Goal: Task Accomplishment & Management: Manage account settings

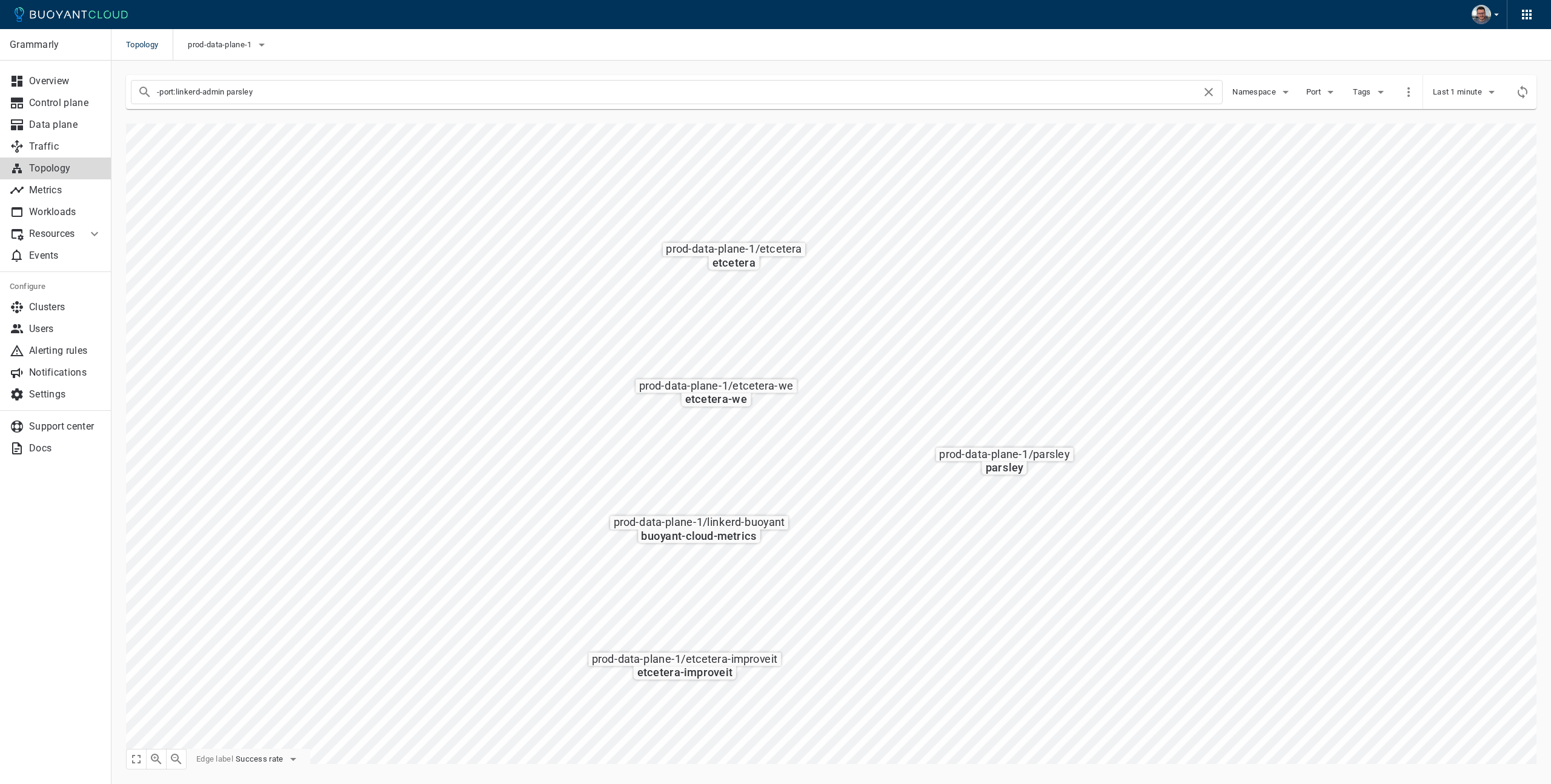
drag, startPoint x: 288, startPoint y: 90, endPoint x: 232, endPoint y: 92, distance: 56.0
click at [232, 92] on input "-port:linkerd-admin parsley" at bounding box center [679, 92] width 1045 height 17
click at [643, 94] on input "-port:linkerd-admin" at bounding box center [679, 92] width 1045 height 17
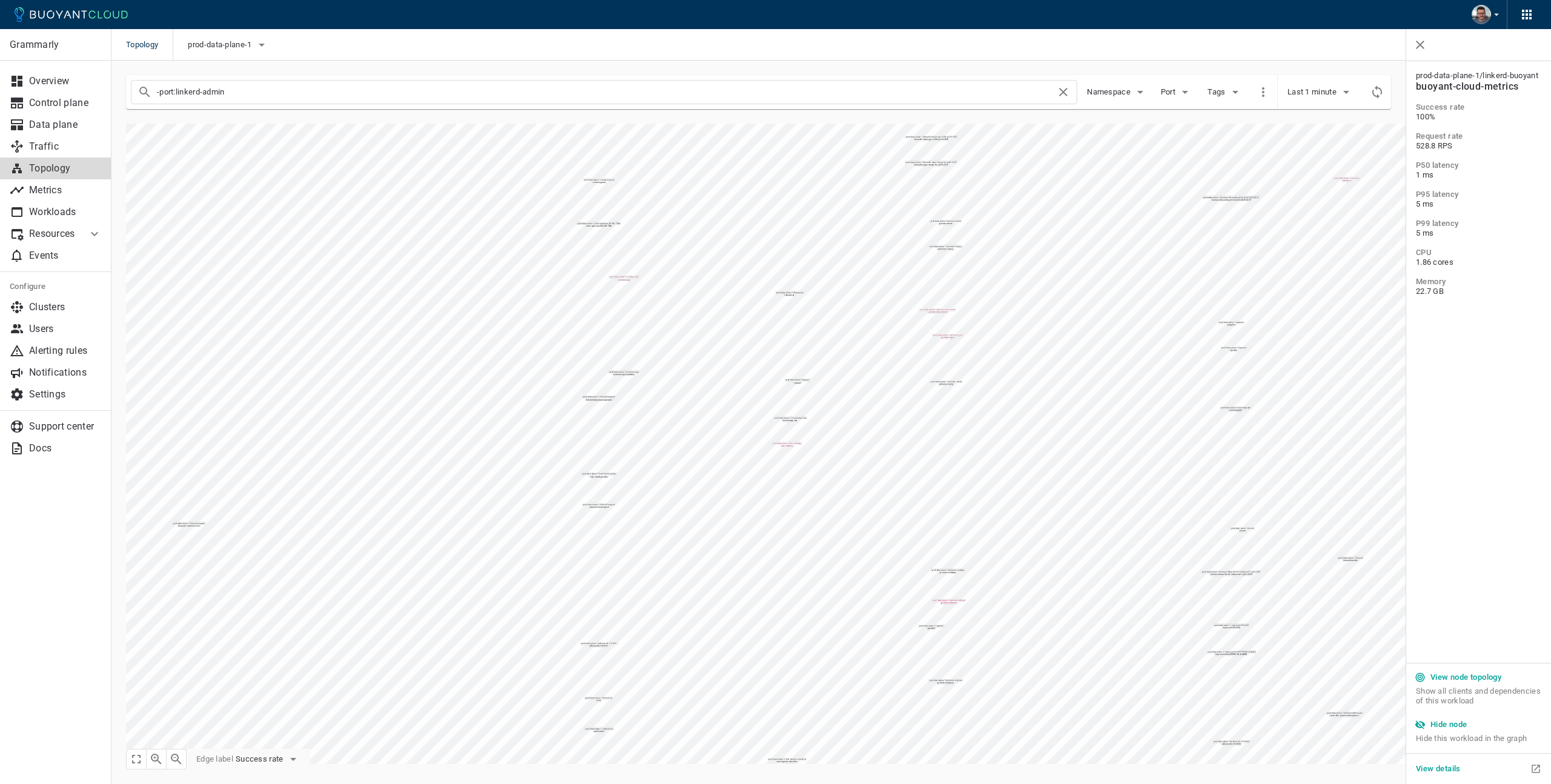
click at [1452, 724] on h5 "Hide node" at bounding box center [1449, 724] width 37 height 10
click at [1461, 727] on h5 "Hide node" at bounding box center [1449, 724] width 37 height 10
click at [1455, 723] on h5 "Hide node" at bounding box center [1449, 724] width 37 height 10
click at [1456, 729] on h5 "Hide node" at bounding box center [1449, 724] width 37 height 10
click at [156, 760] on icon "button" at bounding box center [156, 759] width 11 height 11
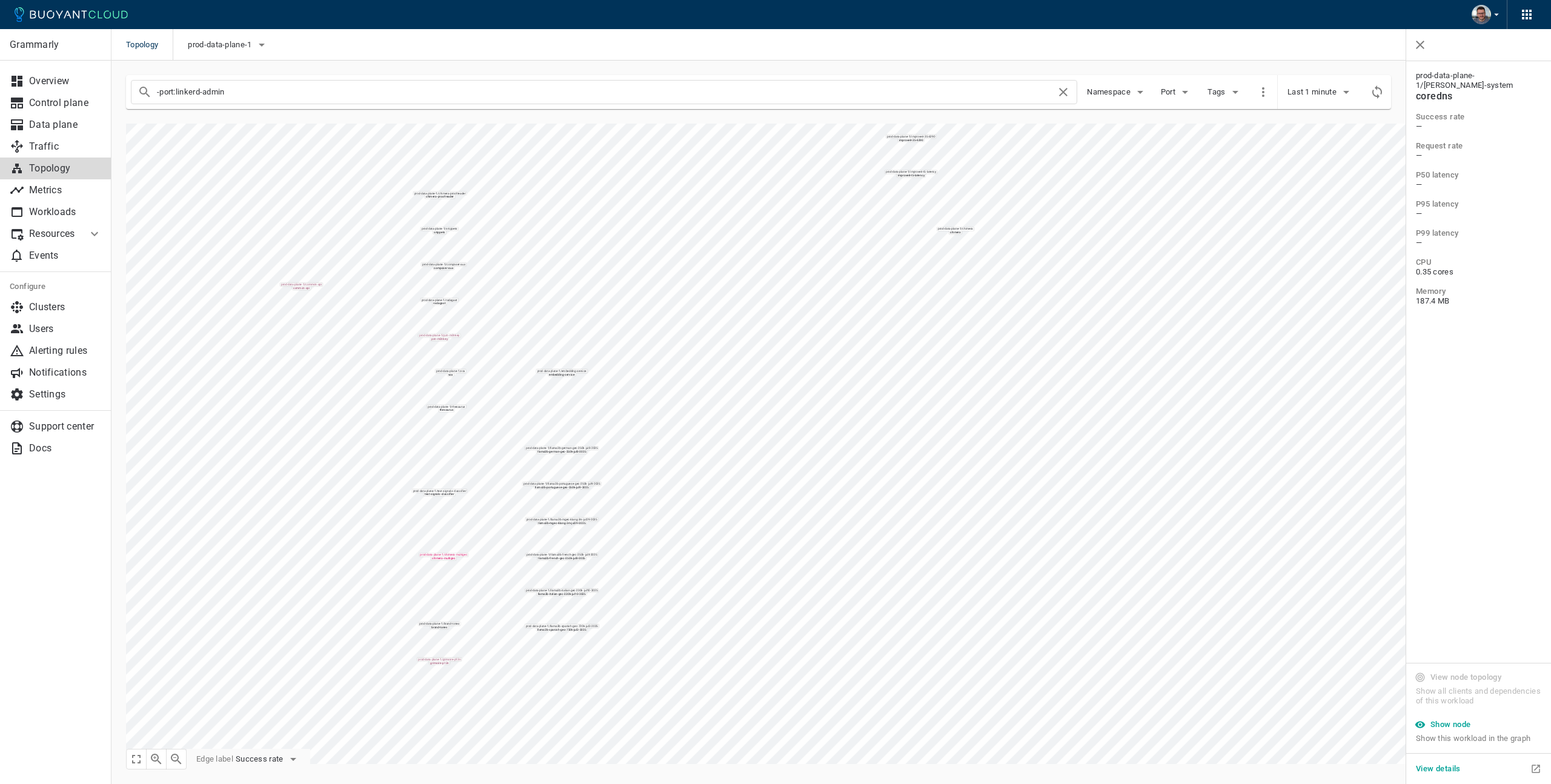
click at [156, 760] on icon "button" at bounding box center [156, 759] width 11 height 11
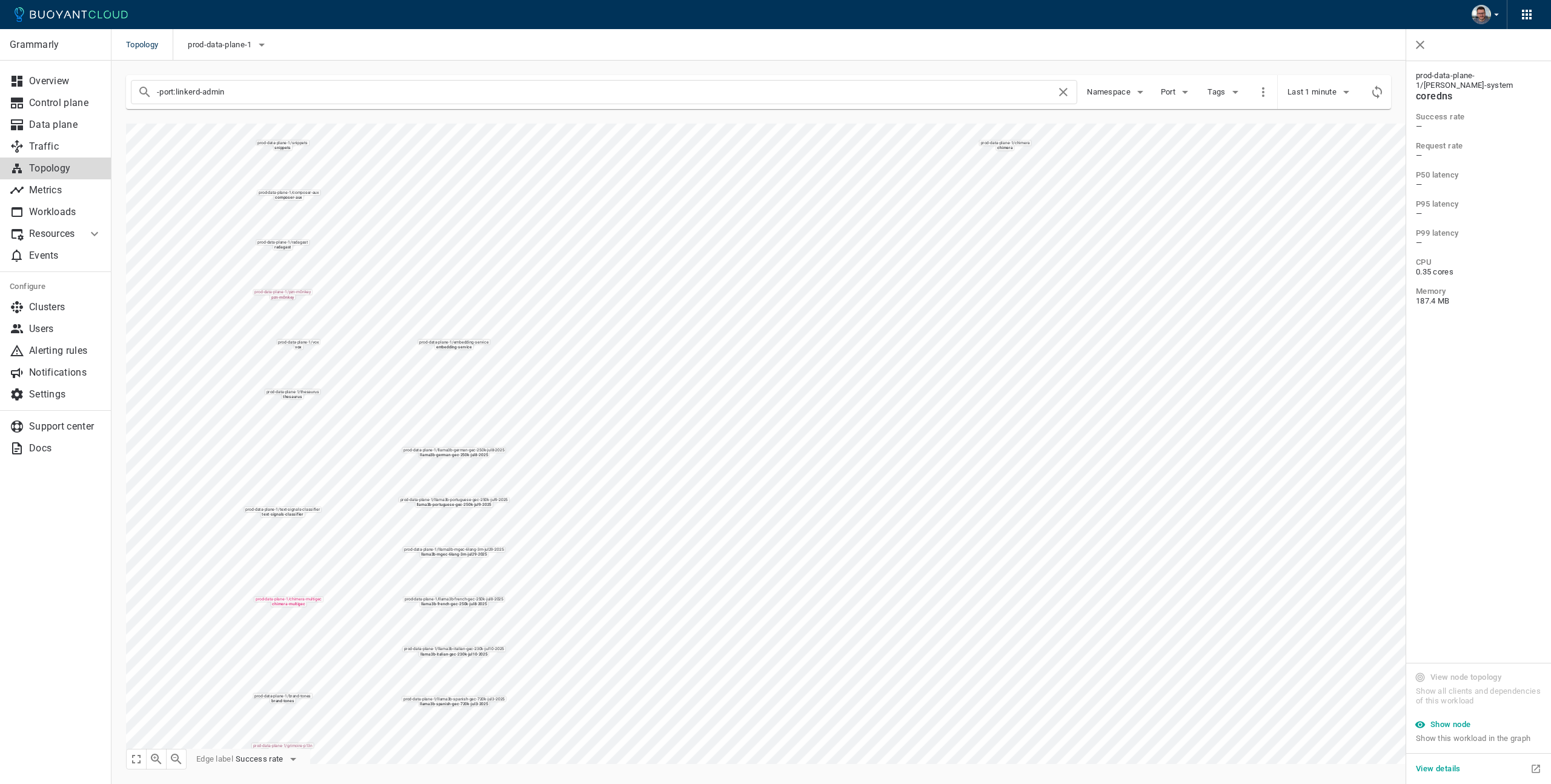
click at [156, 760] on icon "button" at bounding box center [156, 759] width 11 height 11
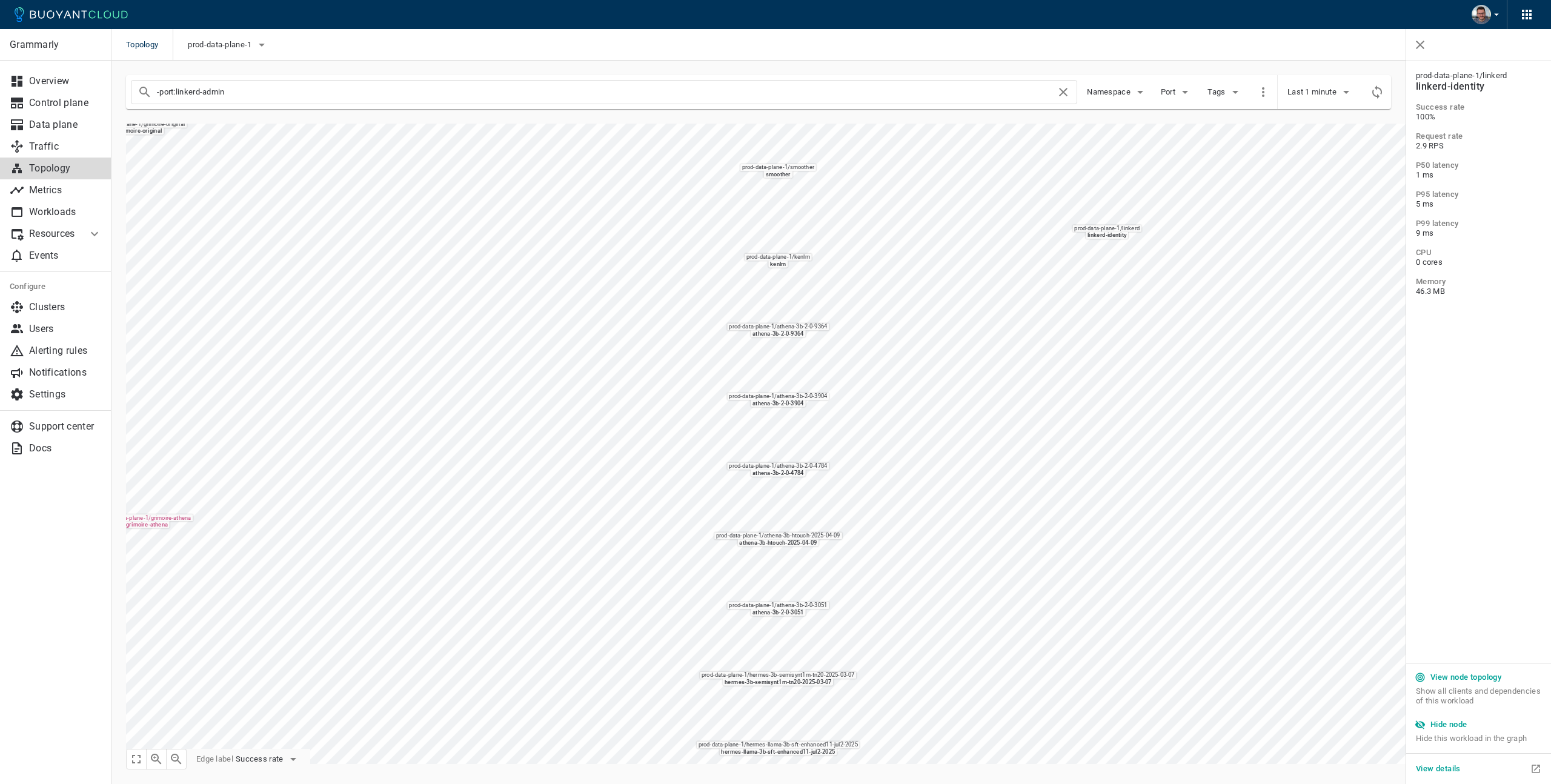
click at [1461, 729] on button "Hide node" at bounding box center [1442, 724] width 61 height 18
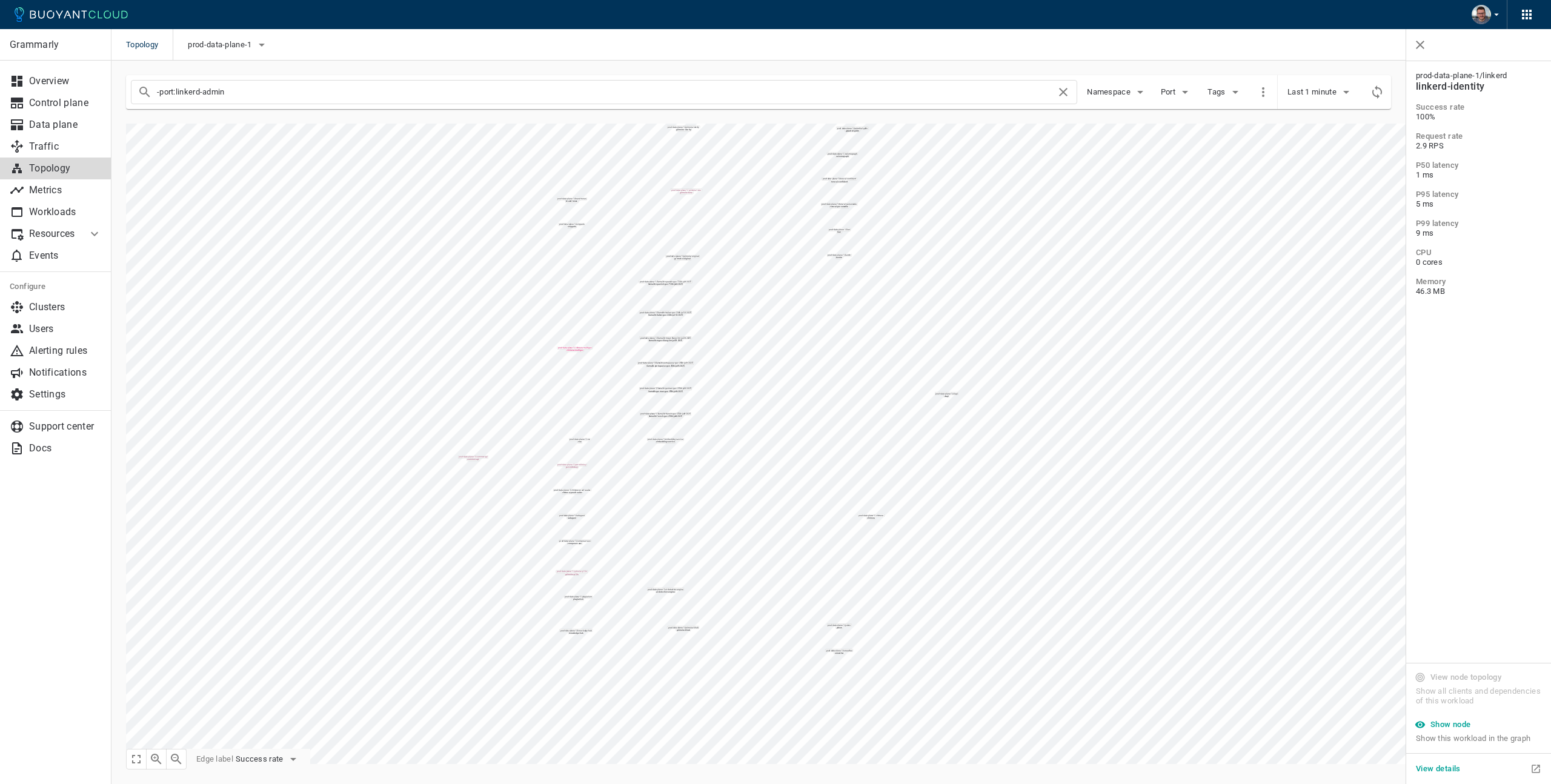
click at [325, 86] on input "-port:linkerd-admin" at bounding box center [607, 92] width 899 height 17
click at [337, 91] on input "-port:linkerd-admin" at bounding box center [607, 92] width 899 height 17
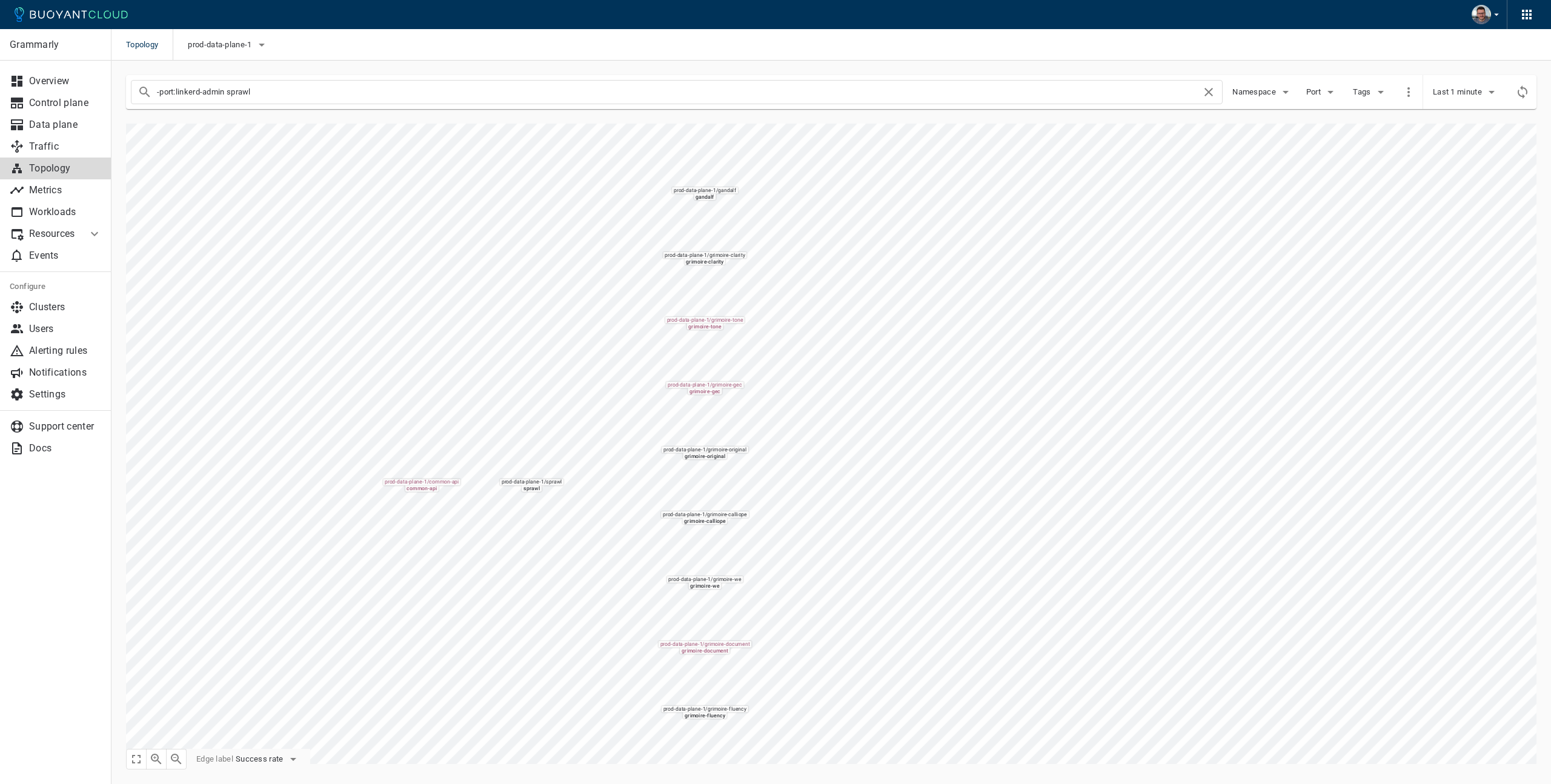
click at [316, 90] on input "-port:linkerd-admin sprawl" at bounding box center [679, 92] width 1045 height 17
click at [327, 94] on input "-port:linkerd-admin sprawl grimoire-gec" at bounding box center [679, 92] width 1045 height 17
type input "-port:linkerd-admin sprawl"
click at [1288, 91] on icon "button" at bounding box center [1286, 93] width 6 height 3
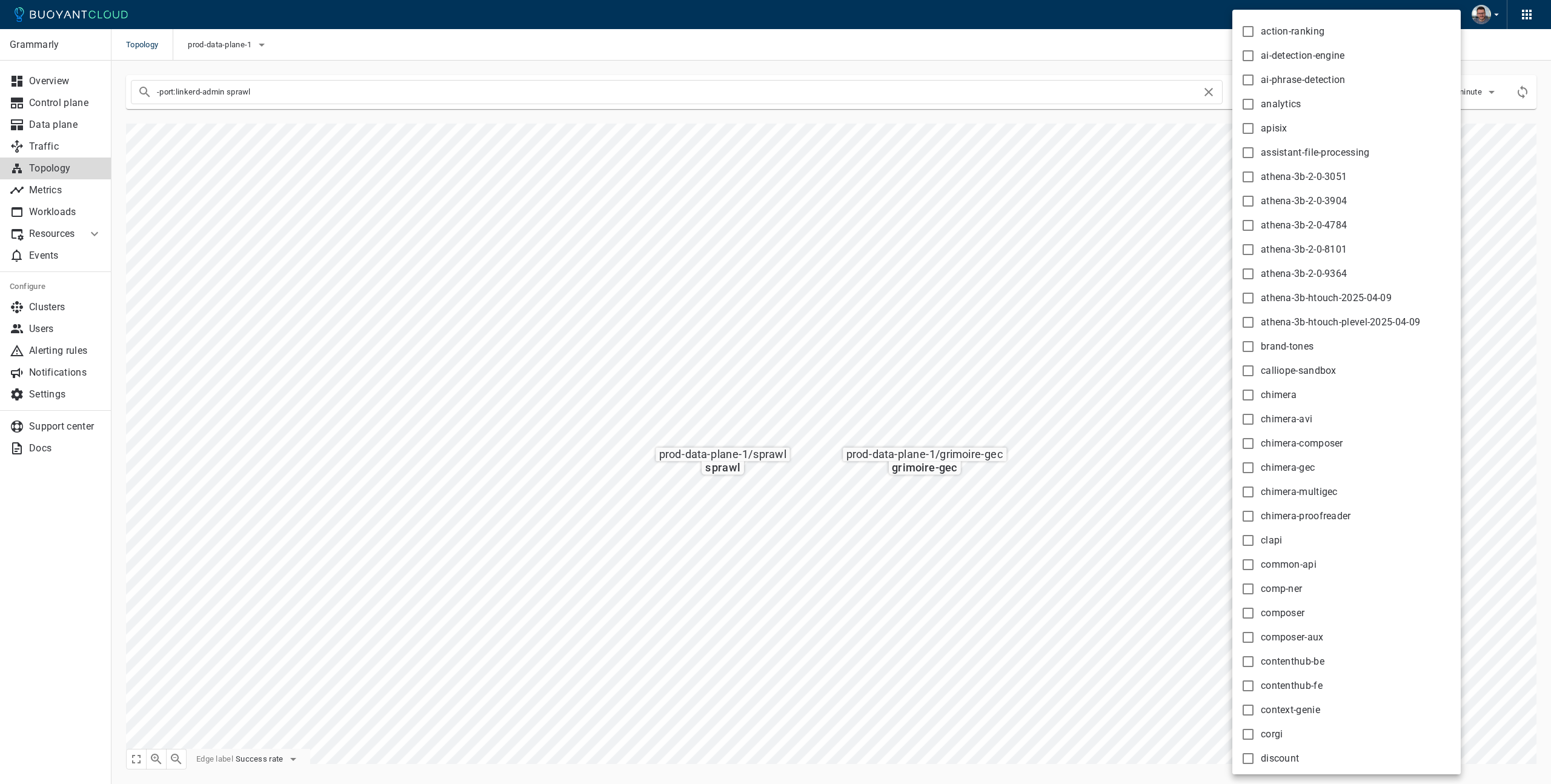
scroll to position [109, 0]
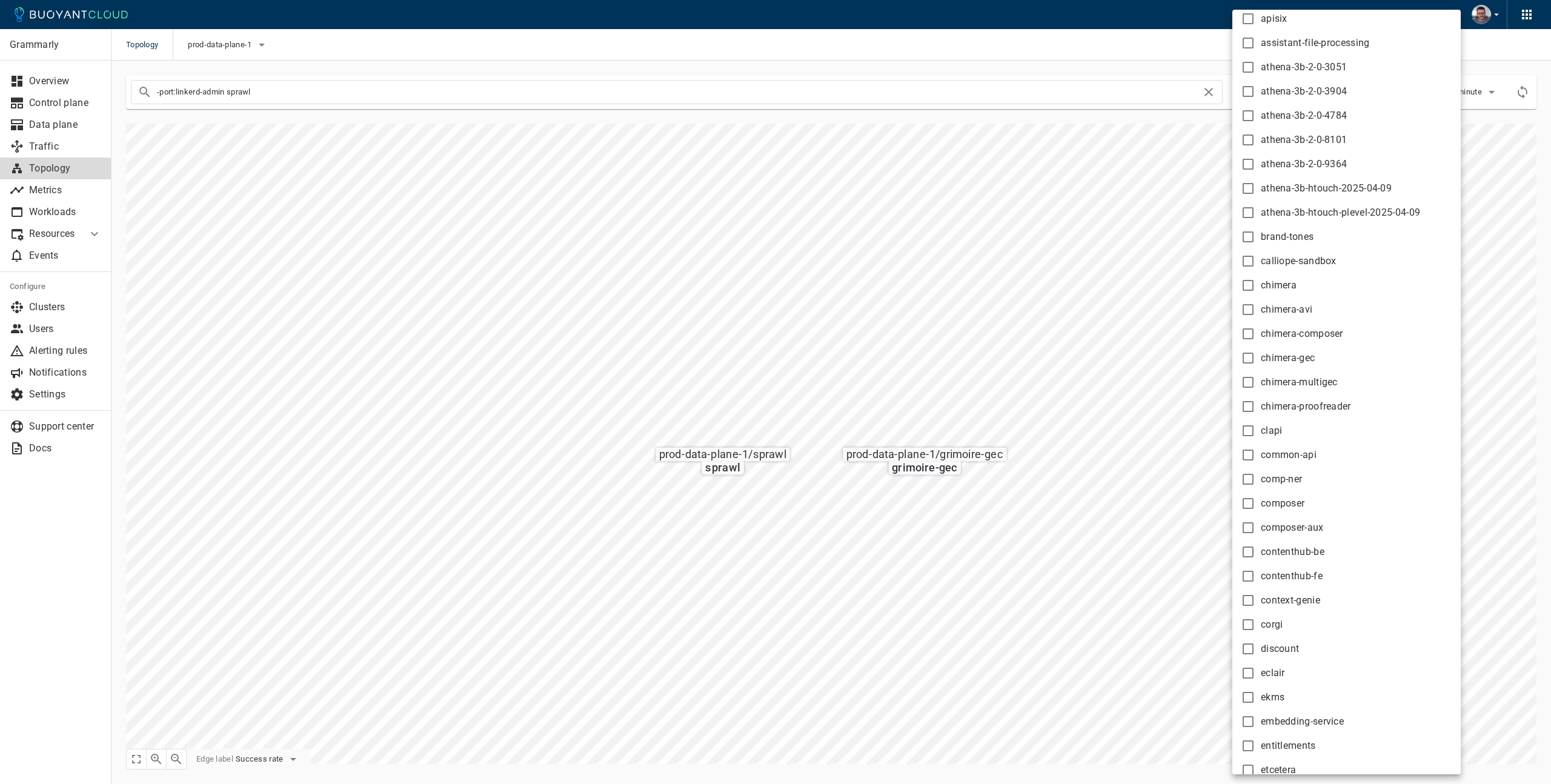
click at [1249, 459] on input "common-api" at bounding box center [1248, 454] width 15 height 15
checkbox input "true"
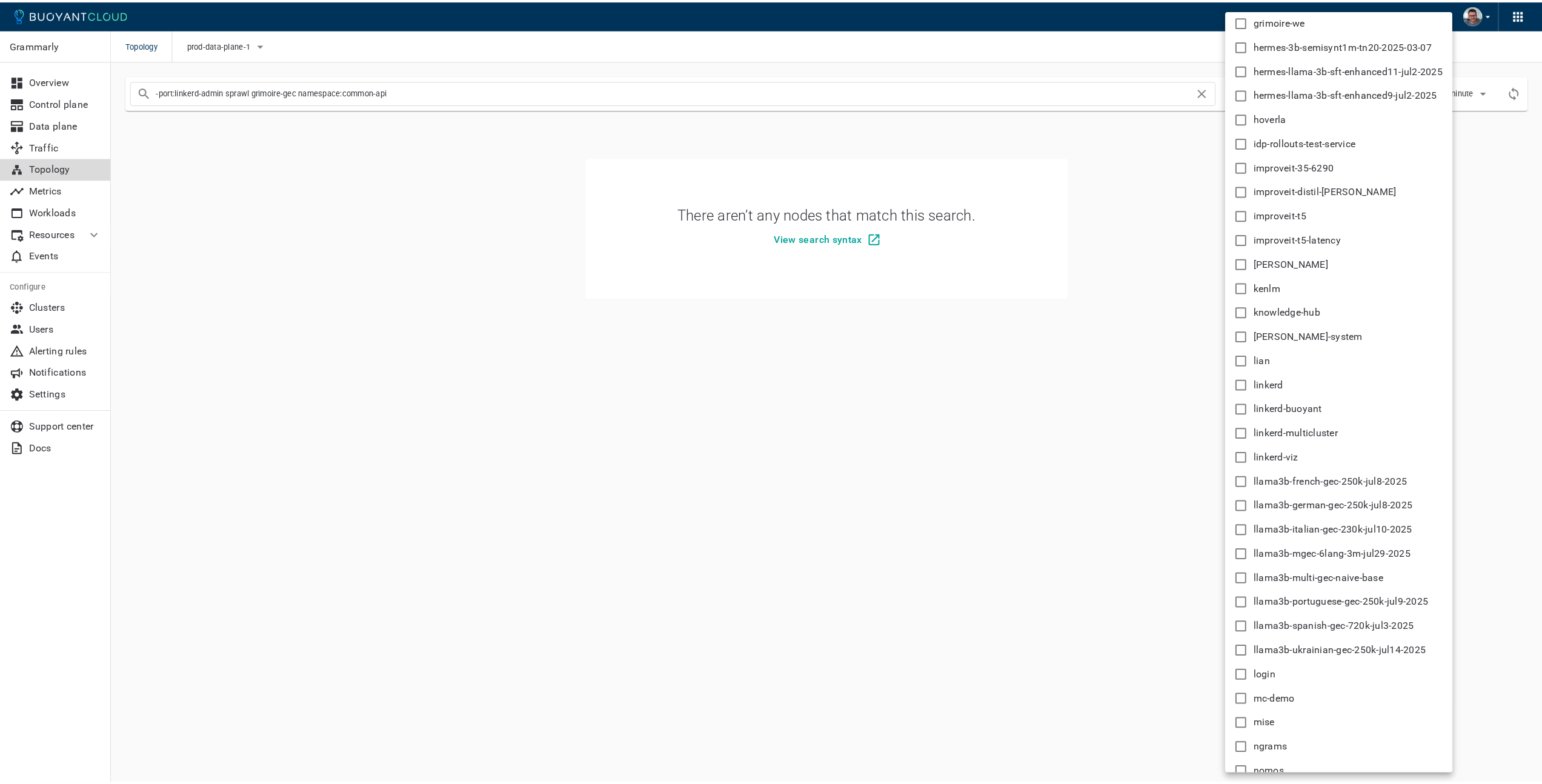
scroll to position [1518, 0]
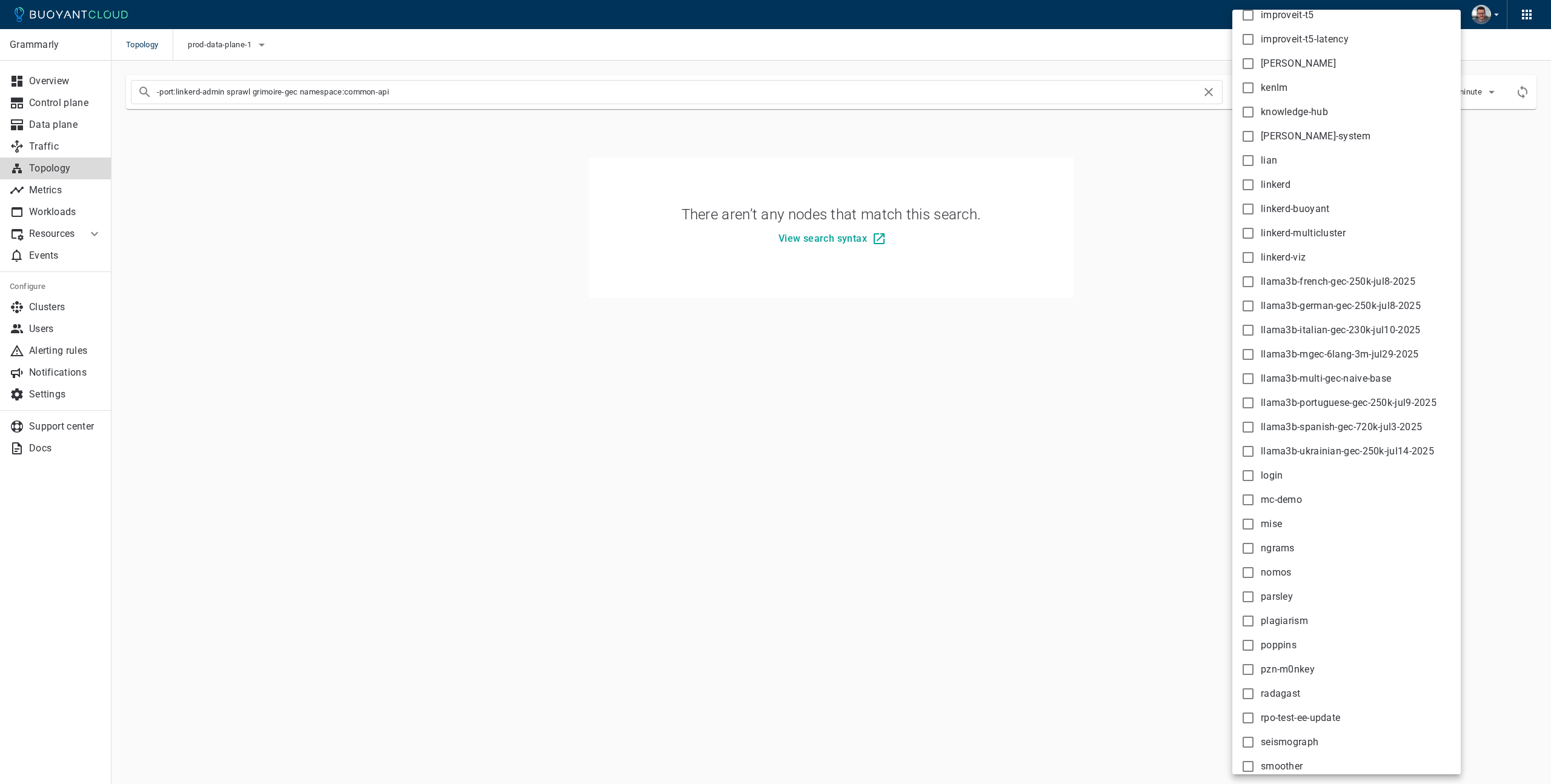
click at [304, 91] on div at bounding box center [775, 392] width 1551 height 784
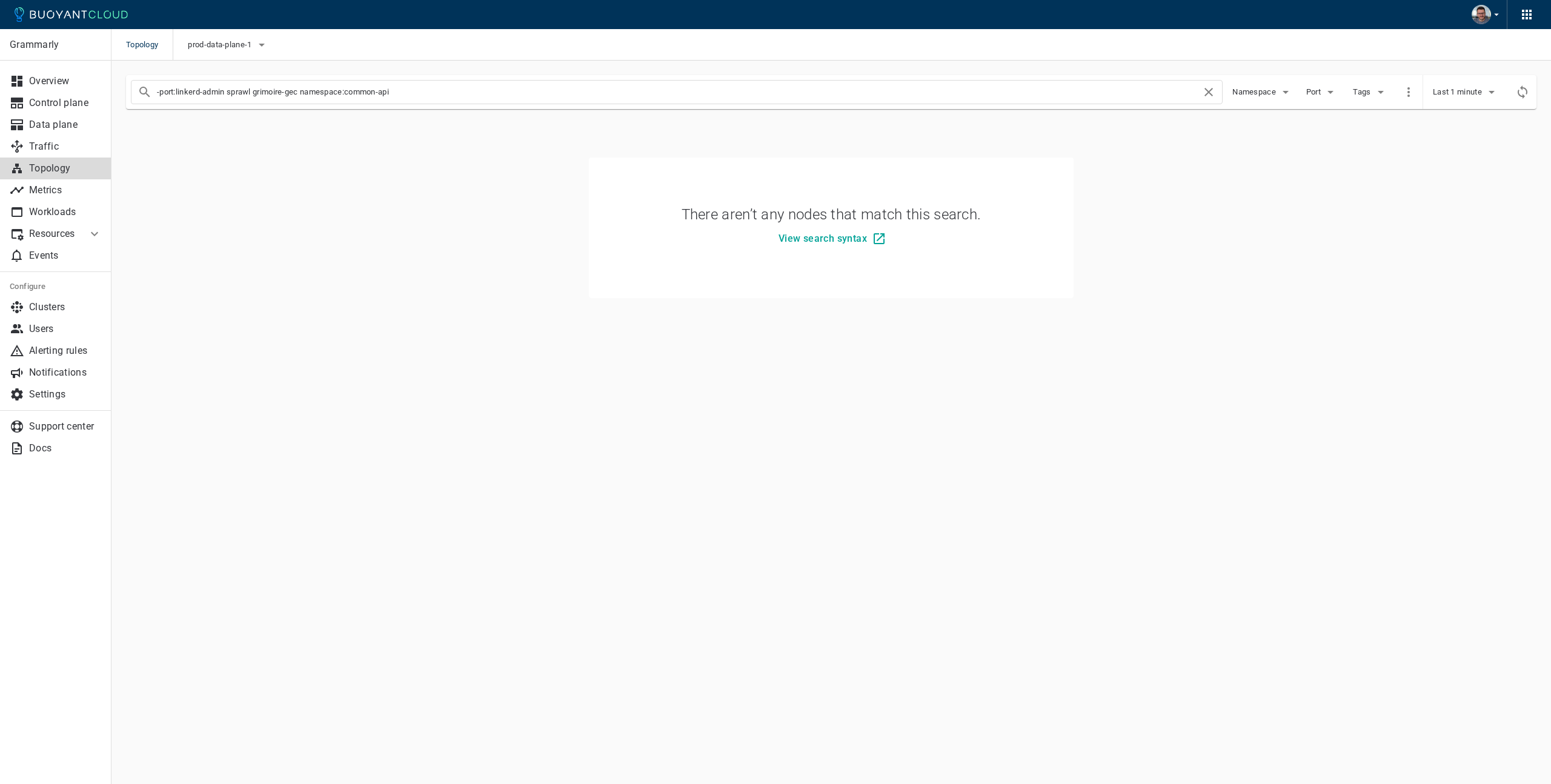
click at [300, 93] on body "Topology prod-data-plane-1 Grammarly Overview Control plane Data plane Traffic …" at bounding box center [775, 392] width 1551 height 784
click at [302, 93] on input "-port:linkerd-admin sprawl grimoire-gec namespace:common-api" at bounding box center [679, 92] width 1045 height 17
drag, startPoint x: 302, startPoint y: 93, endPoint x: 233, endPoint y: 93, distance: 69.0
click at [233, 93] on input "-port:linkerd-admin sprawl grimoire-gec namespace:common-api" at bounding box center [679, 92] width 1045 height 17
click at [354, 90] on input "-port:linkerd-admin namespace:common-api" at bounding box center [679, 92] width 1045 height 17
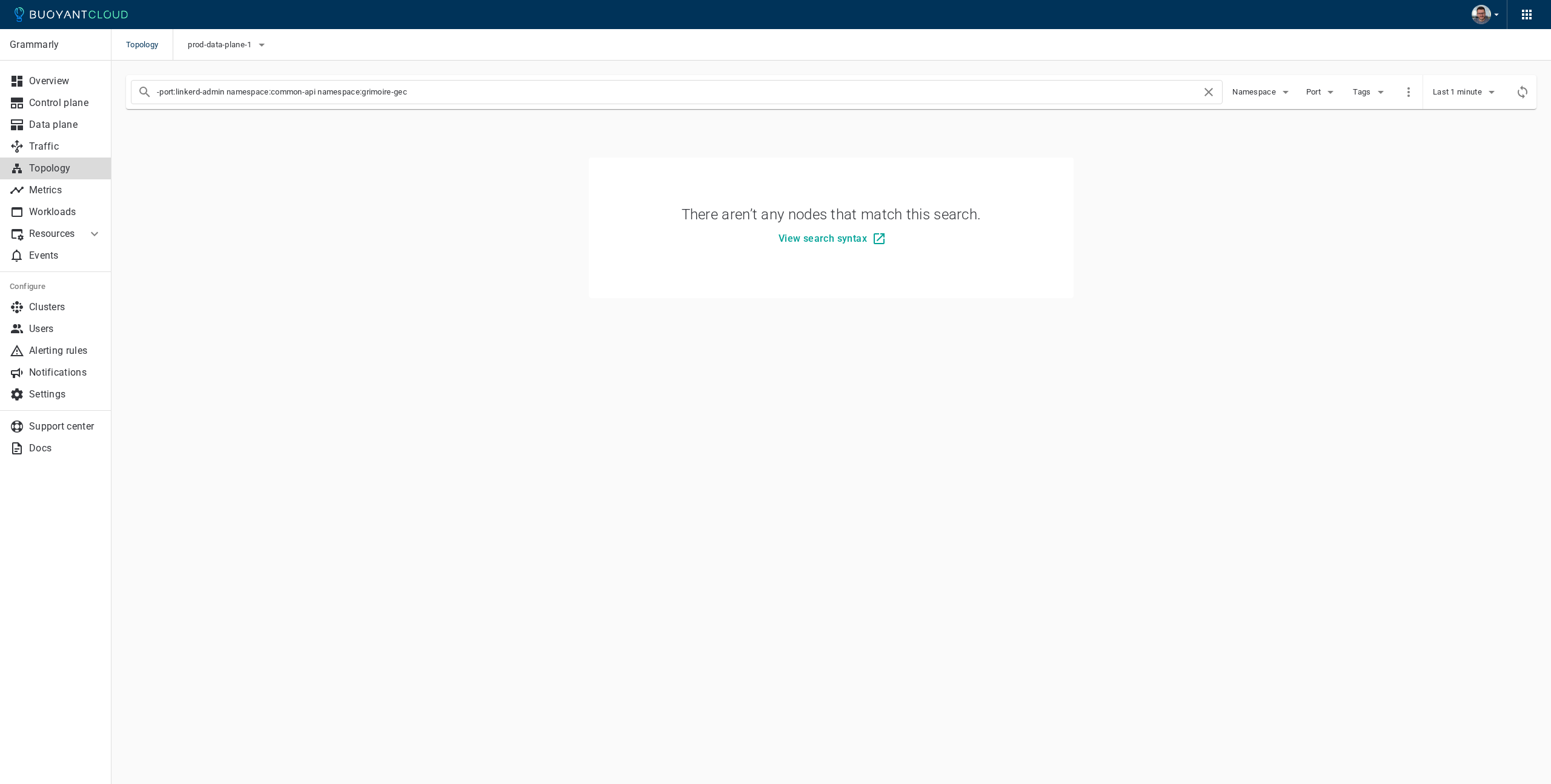
click at [1091, 97] on input "-port:linkerd-admin namespace:common-api namespace:grimoire-gec" at bounding box center [679, 92] width 1045 height 17
type input "-port:linkerd-admin namespace:common-api namespace:grimoire-gec"
checkbox input "true"
type input "-port:linkerd-admin namespace:common-api namespace:grimoire-gec"
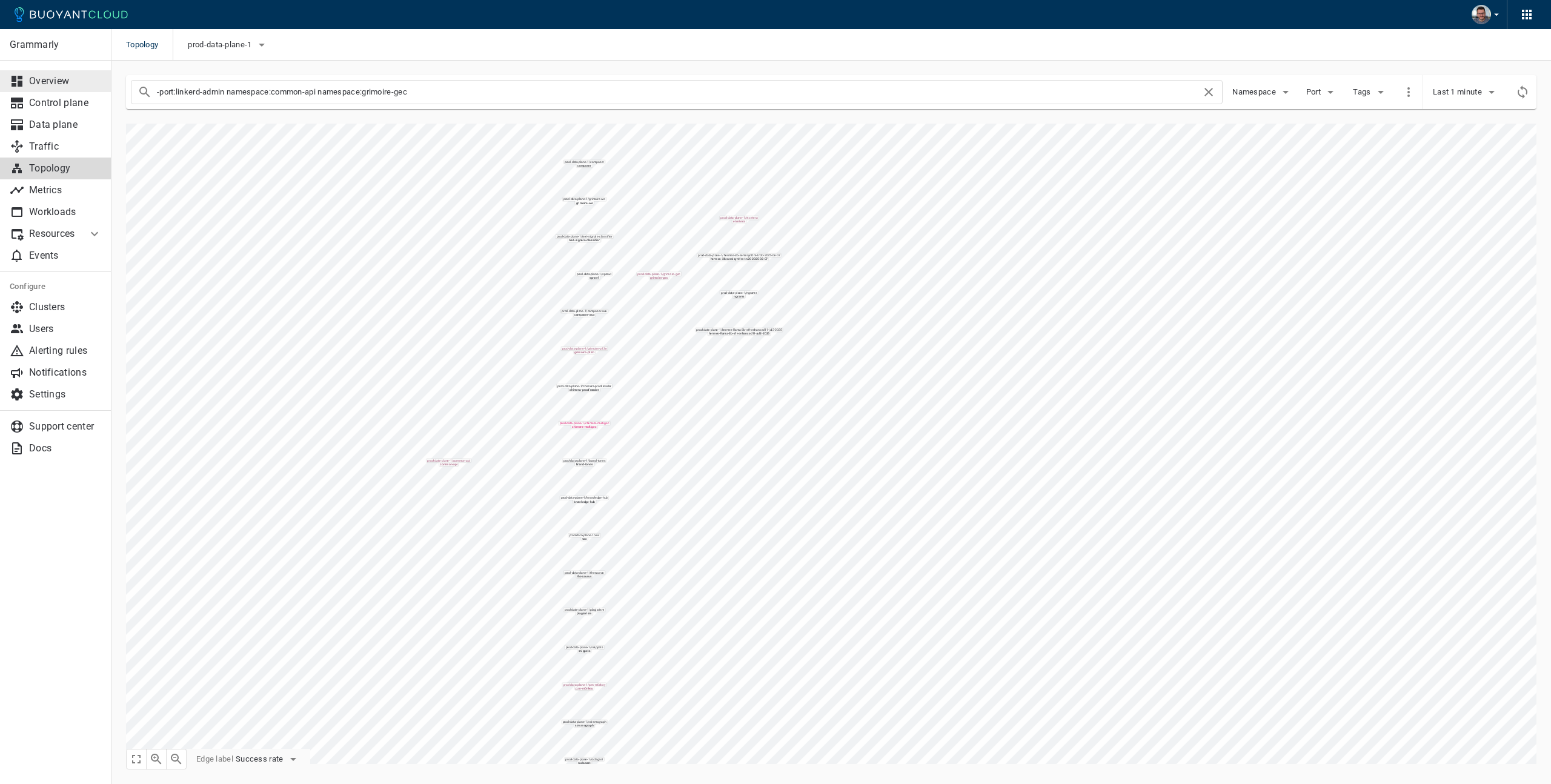
click at [55, 86] on p "Overview" at bounding box center [65, 81] width 73 height 12
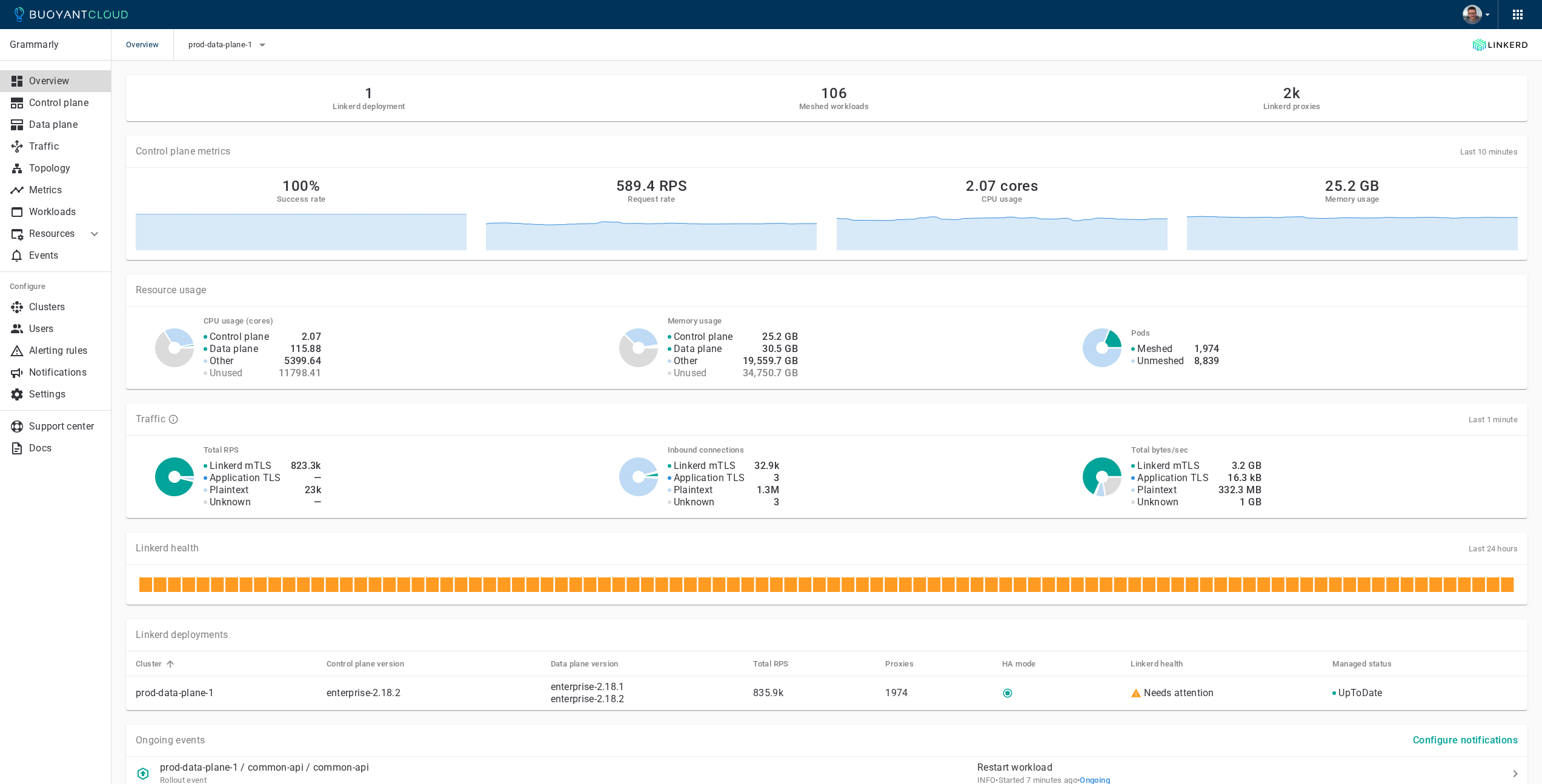
scroll to position [7, 0]
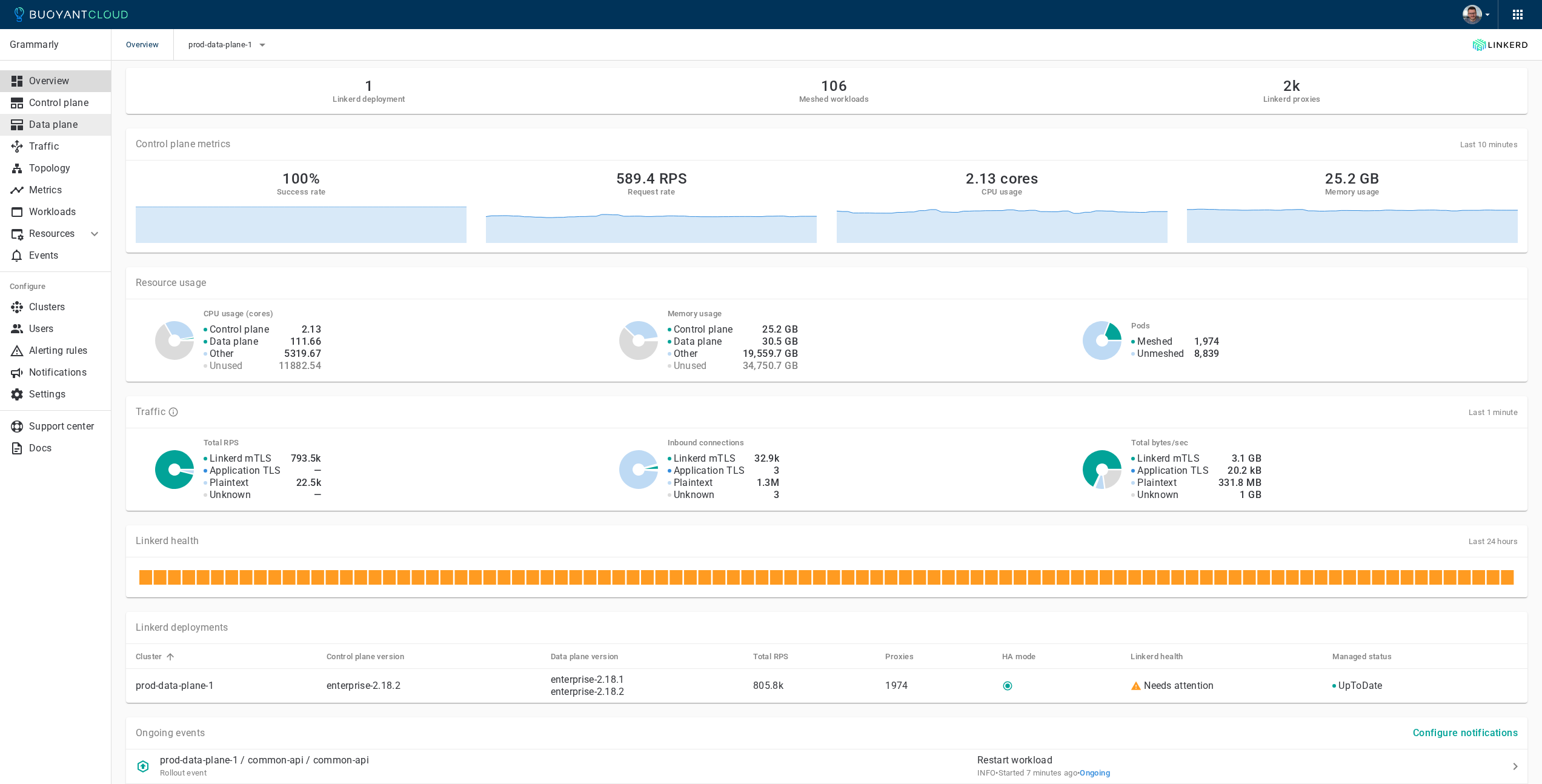
click at [52, 127] on p "Data plane" at bounding box center [65, 124] width 73 height 12
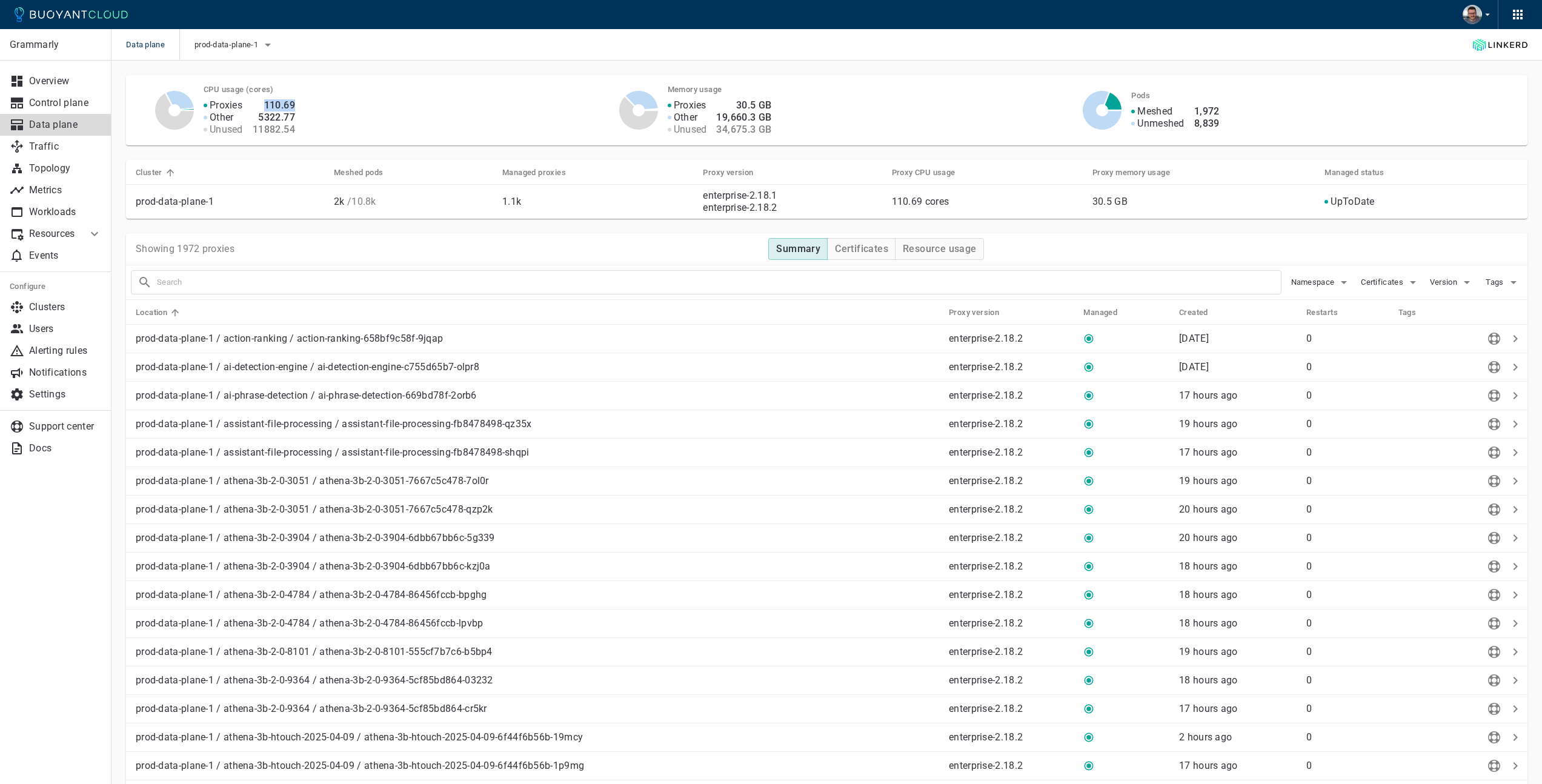
drag, startPoint x: 263, startPoint y: 104, endPoint x: 321, endPoint y: 107, distance: 58.1
click at [321, 107] on div "Proxies Other Unused 110.69 5322.77 11882.54" at bounding box center [389, 110] width 401 height 51
drag, startPoint x: 260, startPoint y: 118, endPoint x: 300, endPoint y: 119, distance: 40.0
click at [300, 119] on div "Proxies Other Unused 108.09 5294.15 11913.76" at bounding box center [389, 110] width 401 height 51
click at [425, 78] on div "CPU usage (cores) Proxies Other Unused 108.09 5294.15 11913.76" at bounding box center [391, 105] width 396 height 60
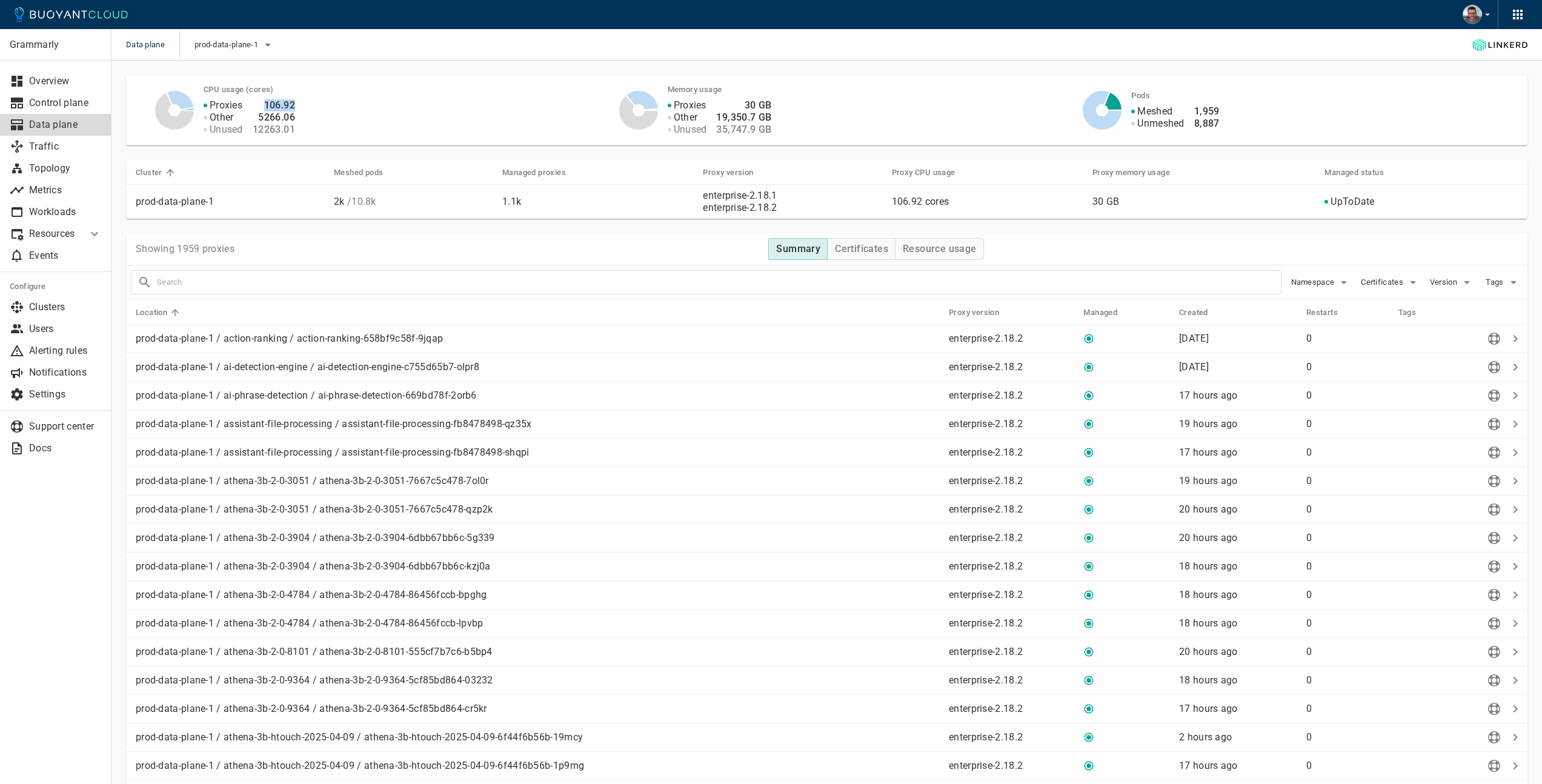
drag, startPoint x: 264, startPoint y: 105, endPoint x: 317, endPoint y: 105, distance: 53.0
click at [317, 105] on div "Proxies Other Unused 106.92 5266.06 12263.01" at bounding box center [389, 110] width 401 height 51
click at [439, 113] on div "Proxies Other Unused 106.92 5266.06 12263.01" at bounding box center [389, 110] width 401 height 51
drag, startPoint x: 259, startPoint y: 116, endPoint x: 309, endPoint y: 116, distance: 50.0
click at [309, 116] on div "Proxies Other Unused 106.92 5266.06 12263.01" at bounding box center [389, 110] width 401 height 51
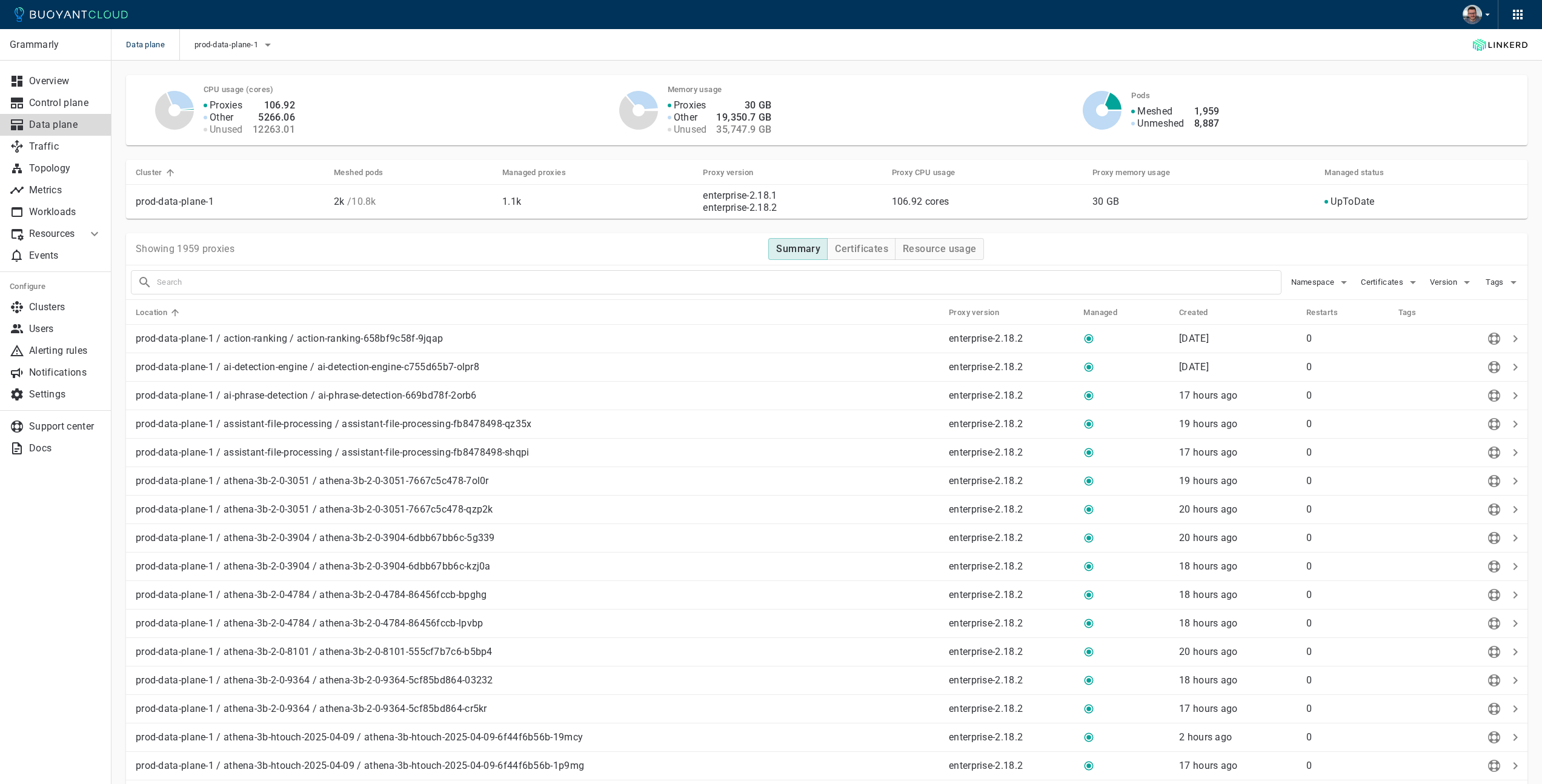
click at [372, 90] on div "Proxies Other Unused 106.92 5266.06 12263.01" at bounding box center [389, 110] width 401 height 51
drag, startPoint x: 265, startPoint y: 107, endPoint x: 304, endPoint y: 107, distance: 39.0
click at [304, 107] on div "Proxies Other Unused 106.92 5266.06 12263.01" at bounding box center [389, 110] width 401 height 51
click at [426, 102] on div "Proxies Other Unused 106.92 5266.06 12263.01" at bounding box center [389, 110] width 401 height 51
click at [49, 327] on p "Users" at bounding box center [65, 328] width 73 height 12
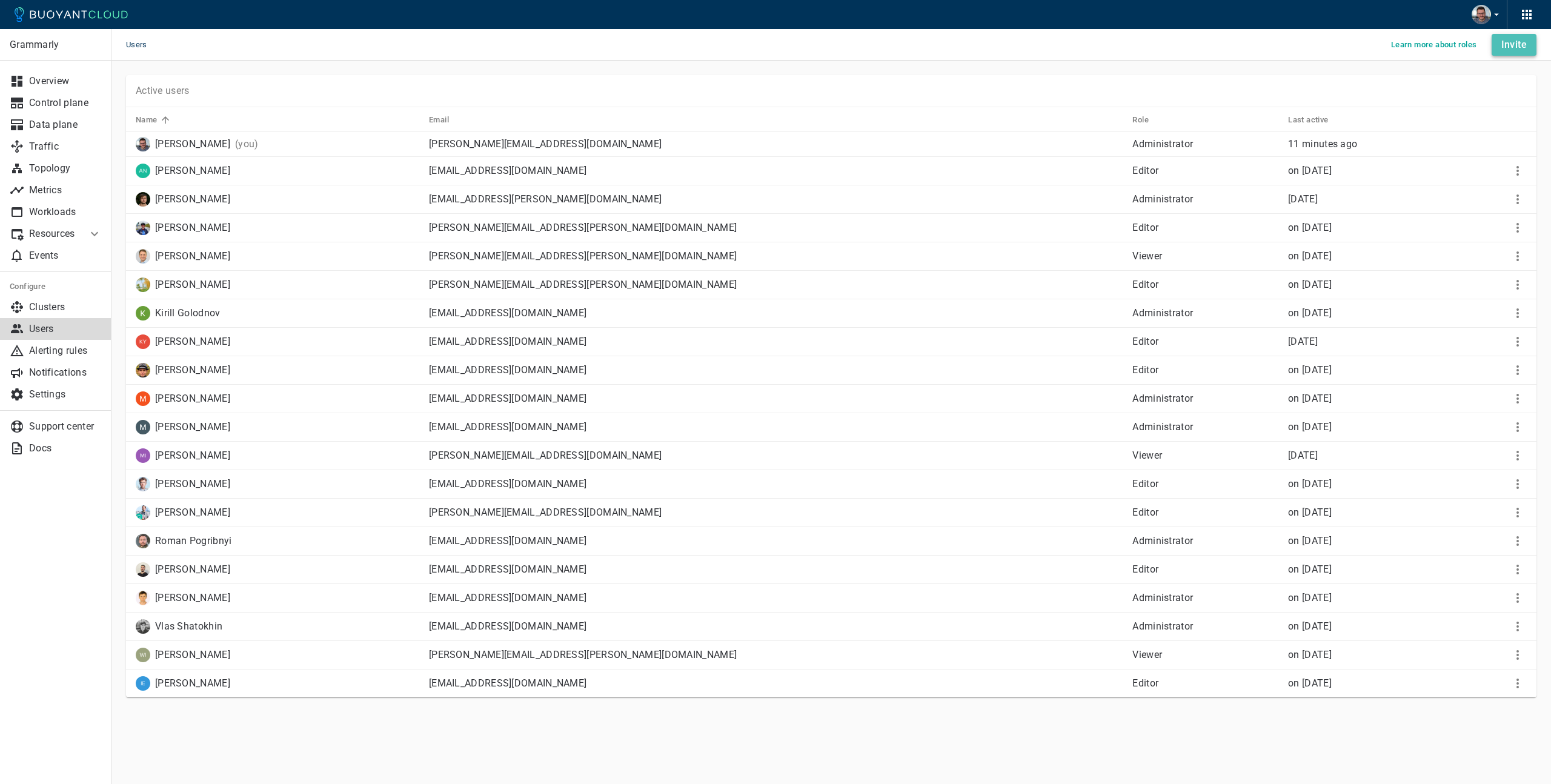
click at [1510, 43] on h4 "Invite" at bounding box center [1514, 44] width 25 height 12
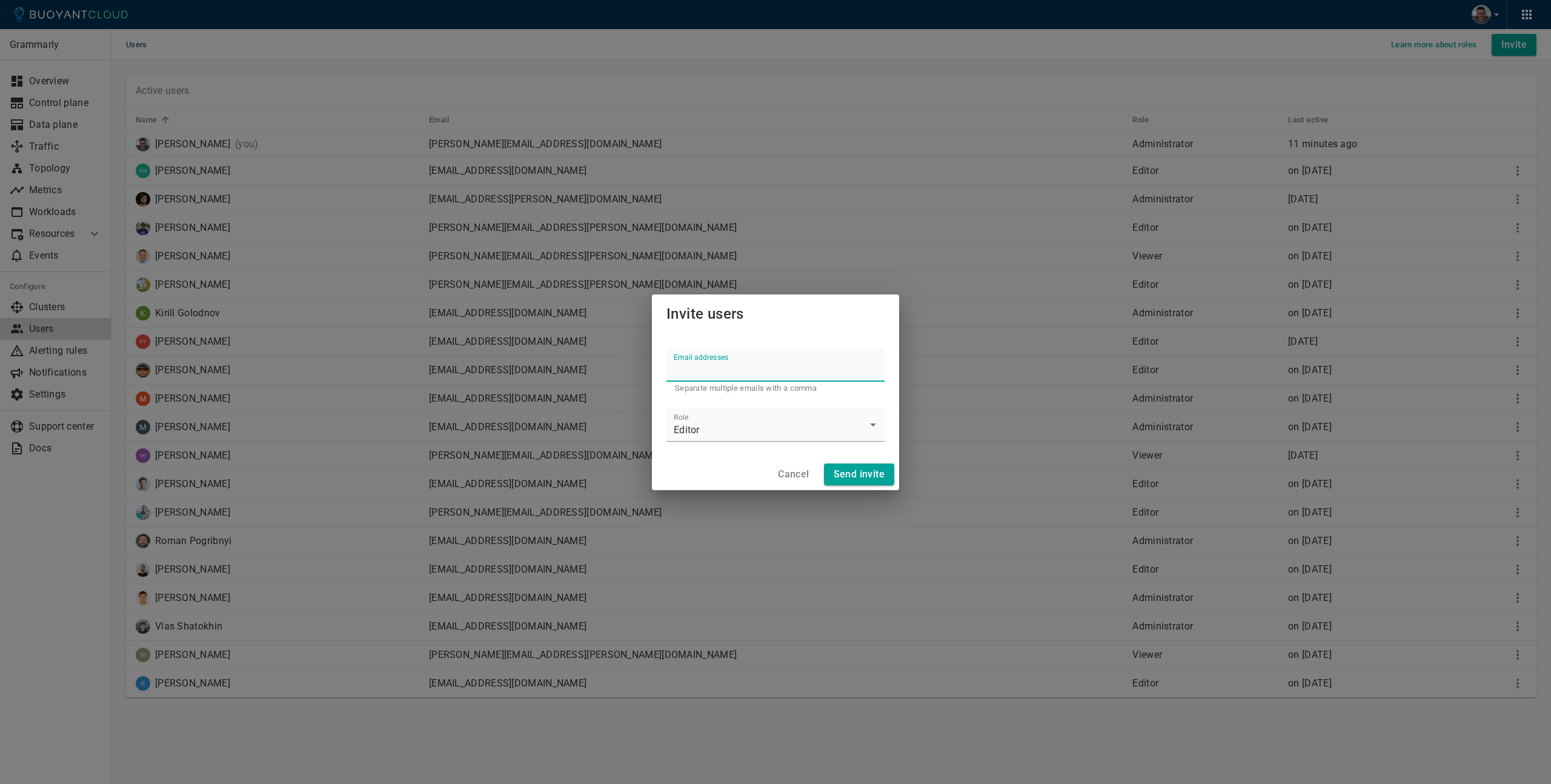
click at [732, 367] on input "Email addresses" at bounding box center [775, 365] width 218 height 34
paste input "[EMAIL_ADDRESS][DOMAIN_NAME]"
type input "[EMAIL_ADDRESS][DOMAIN_NAME]"
click at [853, 473] on h4 "Send invite" at bounding box center [859, 474] width 51 height 12
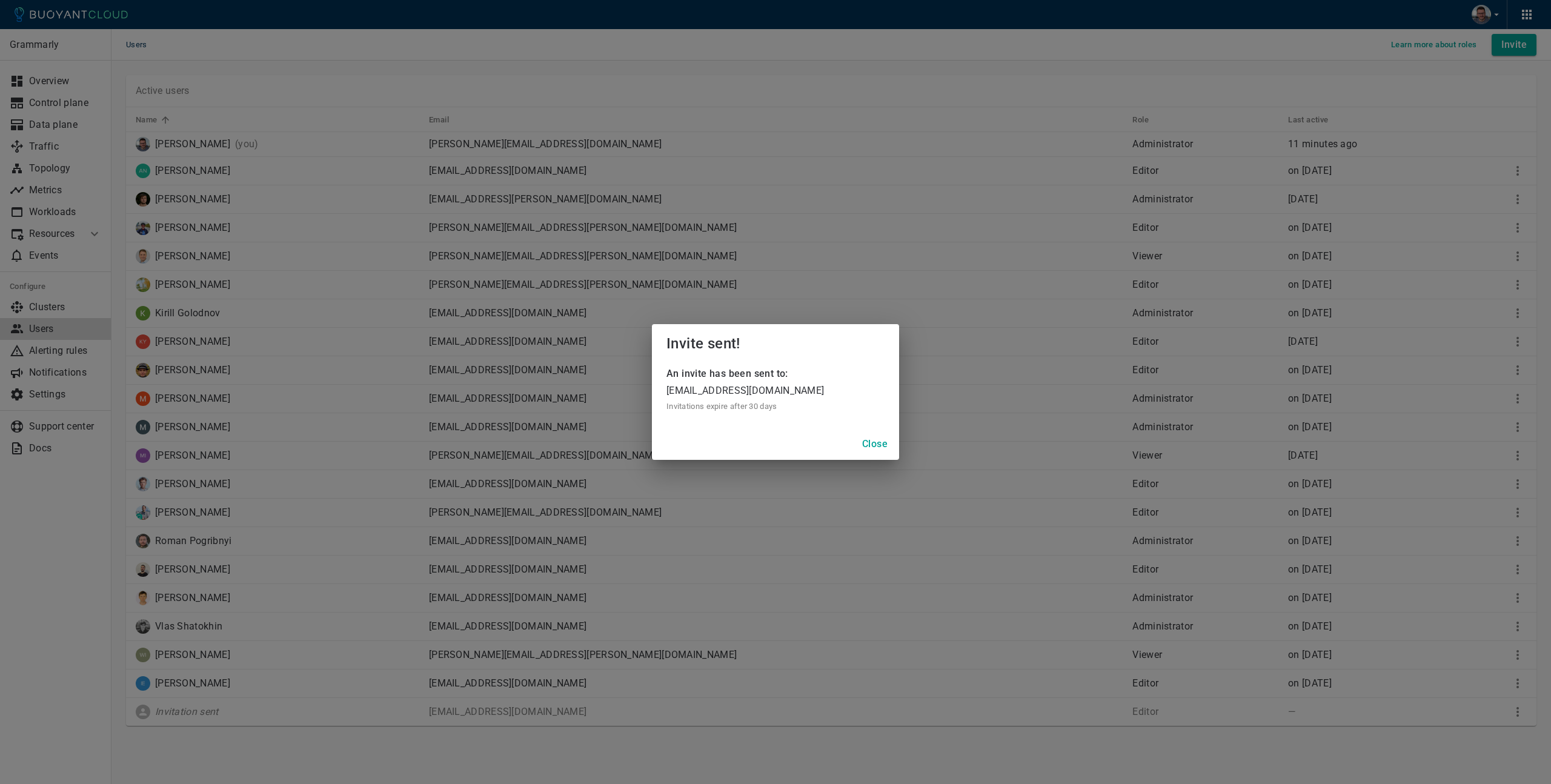
click at [882, 445] on h4 "Close" at bounding box center [875, 443] width 25 height 12
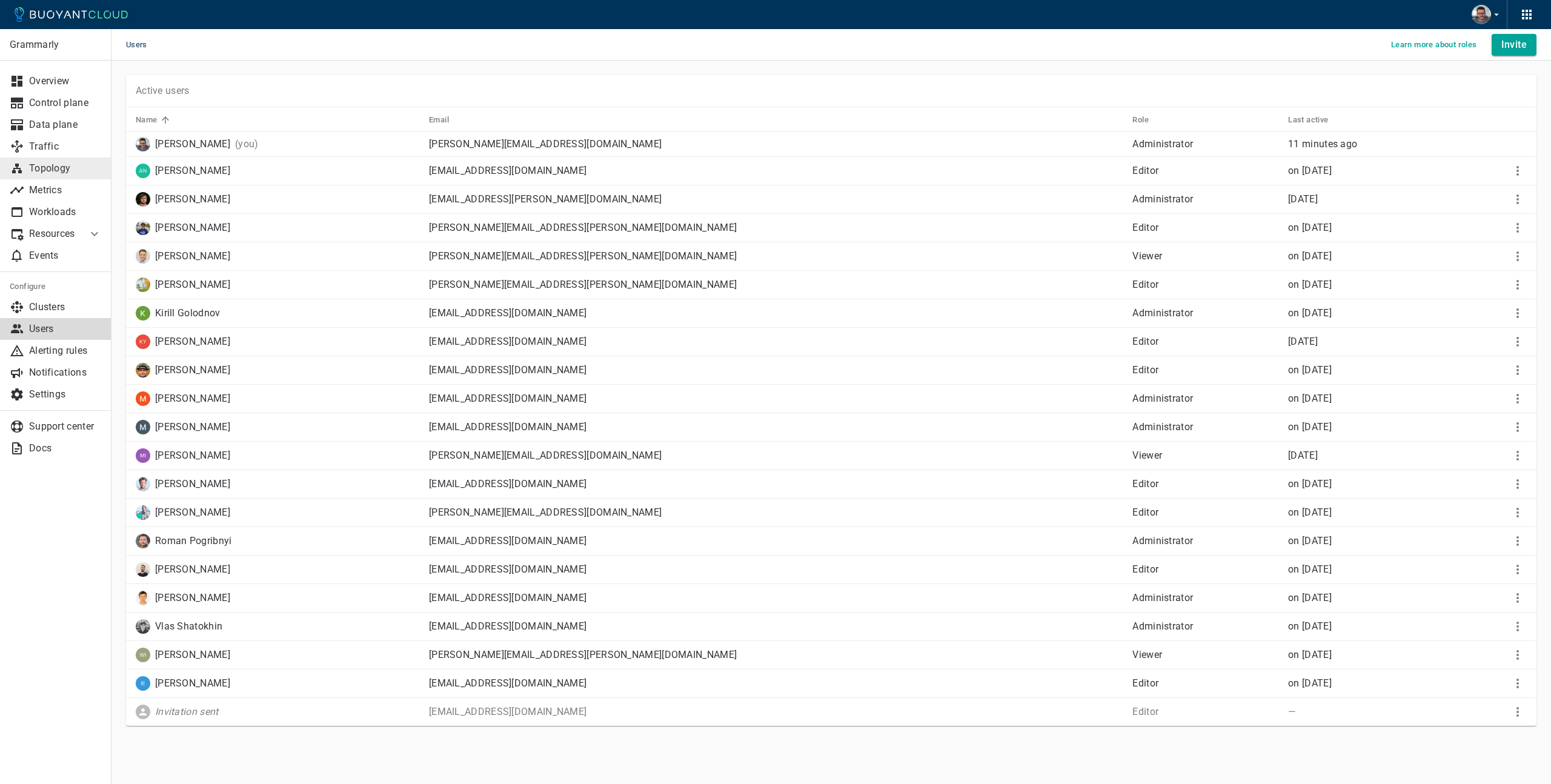
click at [72, 172] on p "Topology" at bounding box center [65, 168] width 73 height 12
